Goal: Information Seeking & Learning: Understand process/instructions

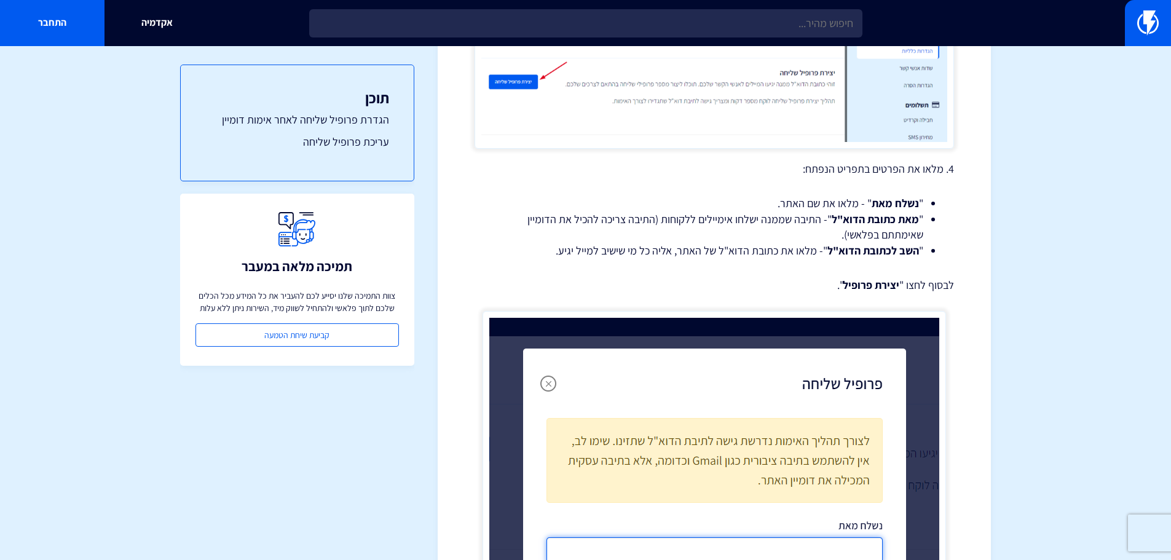
scroll to position [1229, 0]
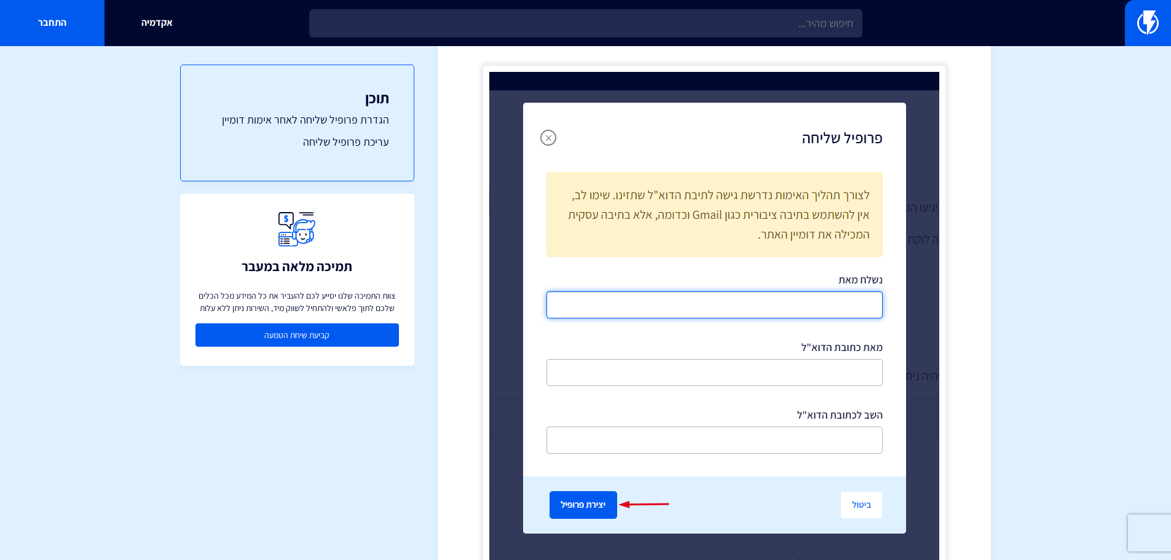
click at [379, 339] on link "קביעת שיחת הטמעה" at bounding box center [296, 334] width 203 height 23
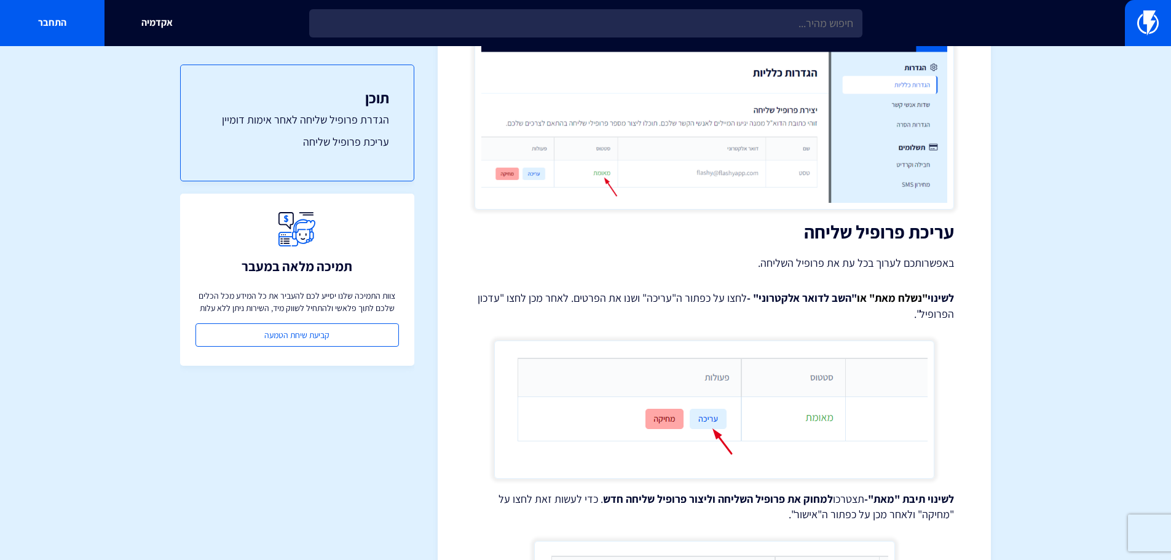
scroll to position [1928, 0]
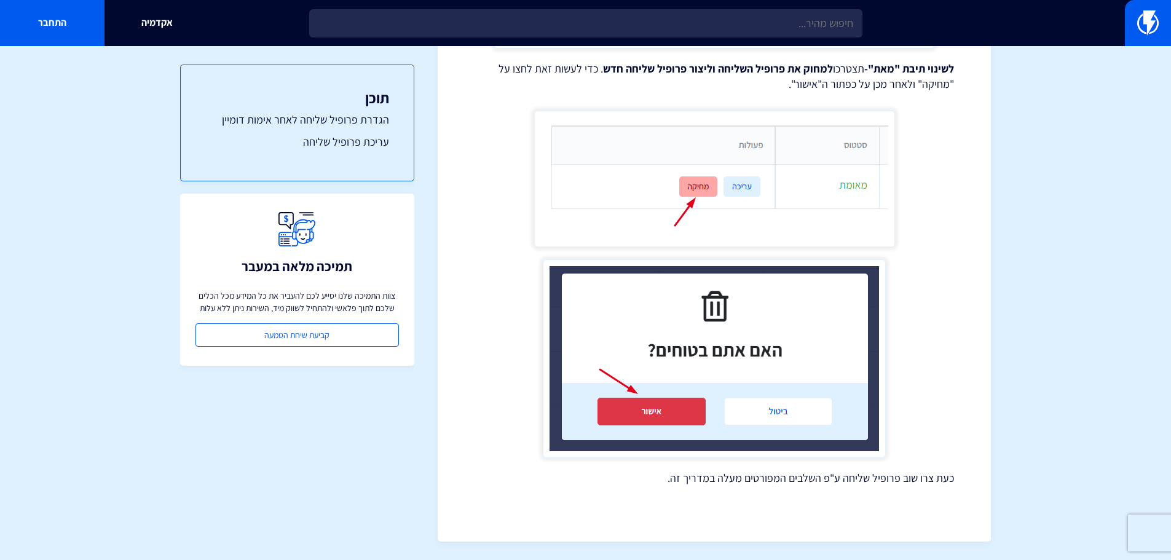
scroll to position [2173, 0]
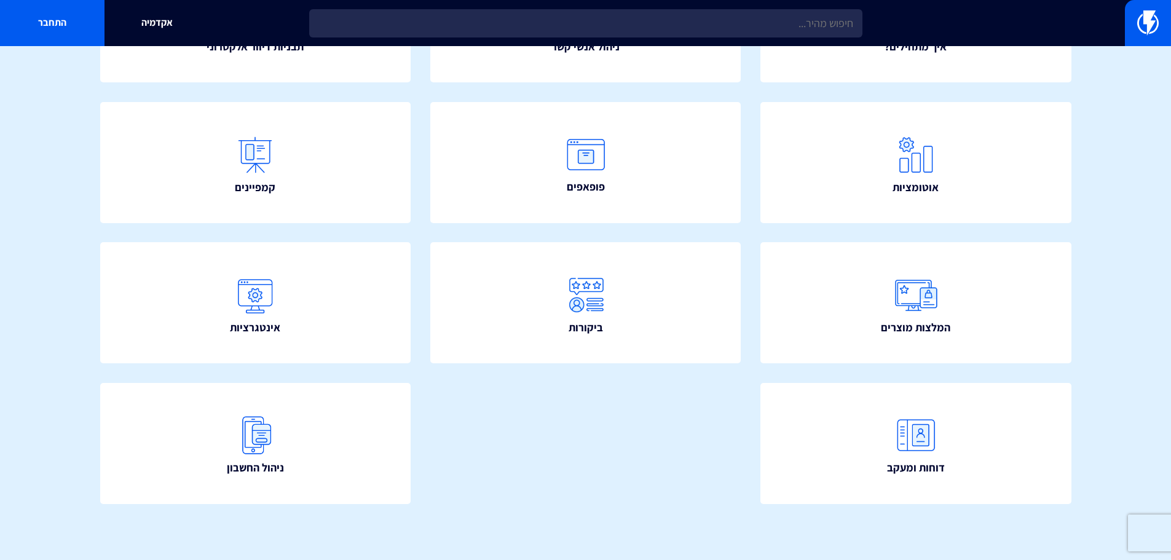
scroll to position [100, 0]
